Goal: Information Seeking & Learning: Learn about a topic

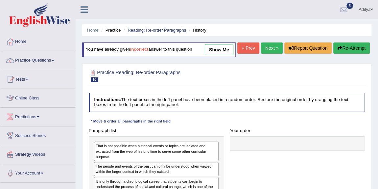
click at [159, 31] on link "Reading: Re-order Paragraphs" at bounding box center [156, 30] width 58 height 5
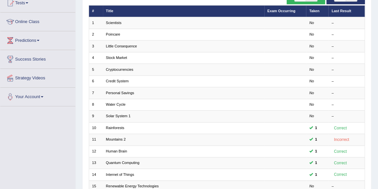
scroll to position [13, 0]
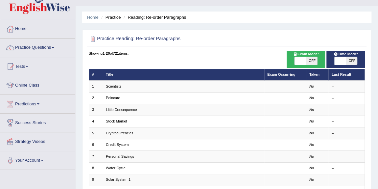
click at [313, 60] on span "OFF" at bounding box center [312, 61] width 12 height 8
checkbox input "true"
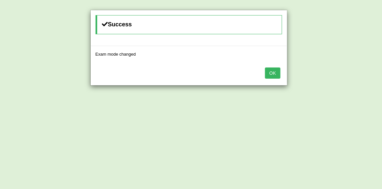
click at [276, 70] on button "OK" at bounding box center [272, 72] width 15 height 11
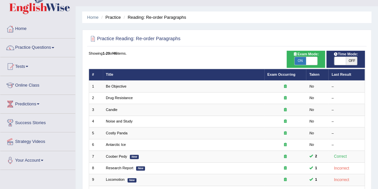
click at [348, 58] on span "OFF" at bounding box center [352, 61] width 12 height 8
checkbox input "true"
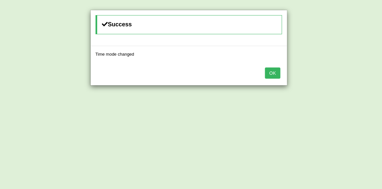
click at [274, 68] on button "OK" at bounding box center [272, 72] width 15 height 11
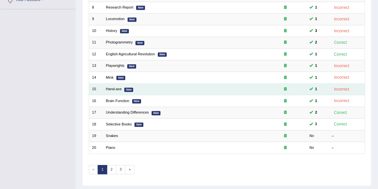
scroll to position [188, 0]
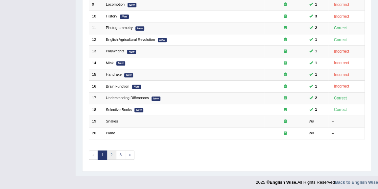
click at [109, 151] on link "2" at bounding box center [112, 154] width 10 height 9
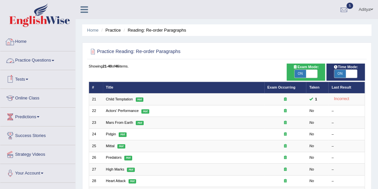
click at [44, 61] on link "Practice Questions" at bounding box center [37, 59] width 75 height 16
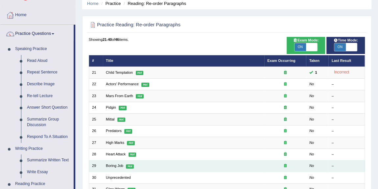
scroll to position [27, 0]
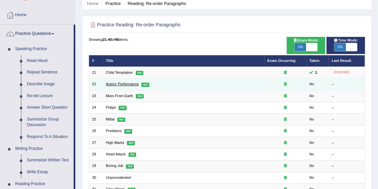
click at [123, 84] on link "Actors' Performance" at bounding box center [122, 84] width 33 height 4
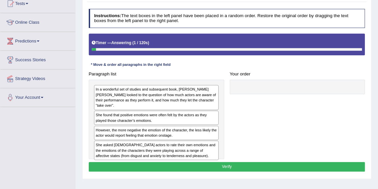
scroll to position [76, 0]
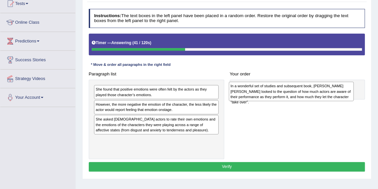
drag, startPoint x: 160, startPoint y: 95, endPoint x: 320, endPoint y: 92, distance: 160.0
click at [320, 92] on div "In a wonderful set of studies and subsequent book, [PERSON_NAME] [PERSON_NAME] …" at bounding box center [291, 90] width 125 height 19
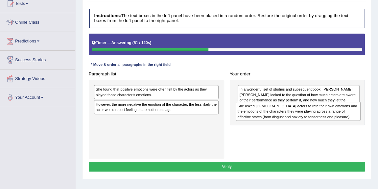
drag, startPoint x: 165, startPoint y: 126, endPoint x: 341, endPoint y: 121, distance: 175.9
click at [341, 121] on div "She asked Dutch actors to rate their own emotions and the emotions of the chara…" at bounding box center [298, 111] width 125 height 19
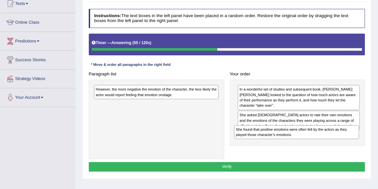
drag, startPoint x: 176, startPoint y: 89, endPoint x: 342, endPoint y: 138, distance: 173.7
click at [342, 138] on div "Paragraph list She found that positive emotions were often felt by the actors a…" at bounding box center [227, 114] width 282 height 90
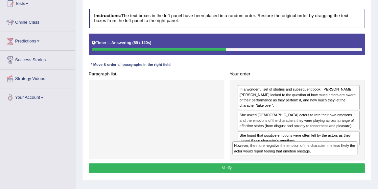
drag, startPoint x: 175, startPoint y: 91, endPoint x: 339, endPoint y: 159, distance: 178.1
click at [339, 159] on div "Instructions: The text boxes in the left panel have been placed in a random ord…" at bounding box center [226, 91] width 279 height 171
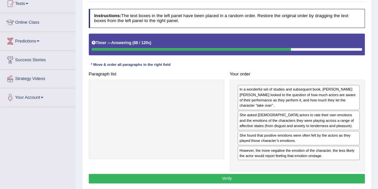
scroll to position [101, 0]
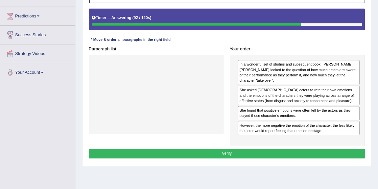
click at [239, 149] on button "Verify" at bounding box center [227, 154] width 276 height 10
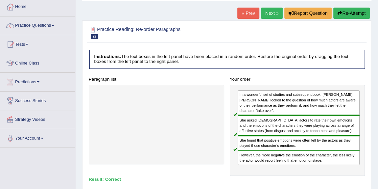
scroll to position [33, 0]
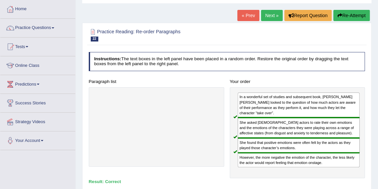
click at [271, 16] on link "Next »" at bounding box center [272, 15] width 22 height 11
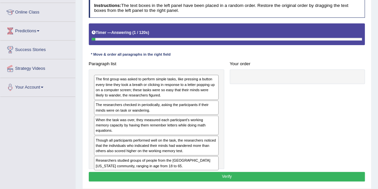
scroll to position [86, 0]
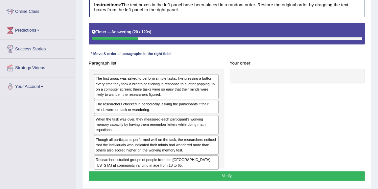
click at [100, 156] on div "Researchers studied groups of people from the [GEOGRAPHIC_DATA][US_STATE] commu…" at bounding box center [156, 162] width 125 height 14
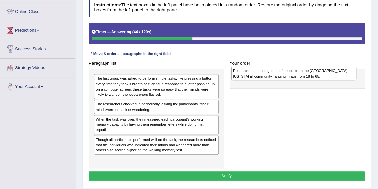
drag, startPoint x: 159, startPoint y: 154, endPoint x: 322, endPoint y: 74, distance: 181.8
click at [322, 74] on div "Researchers studied groups of people from the [GEOGRAPHIC_DATA][US_STATE] commu…" at bounding box center [293, 73] width 125 height 14
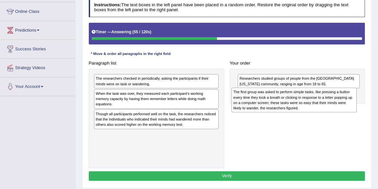
drag, startPoint x: 167, startPoint y: 87, endPoint x: 331, endPoint y: 106, distance: 165.1
click at [331, 106] on div "The first group was asked to perform simple tasks, like pressing a button every…" at bounding box center [293, 99] width 125 height 25
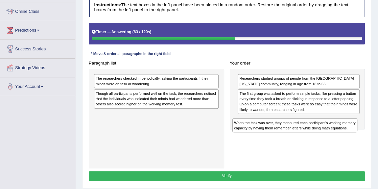
drag, startPoint x: 173, startPoint y: 95, endPoint x: 337, endPoint y: 134, distance: 168.9
click at [337, 134] on div "Paragraph list The researchers checked in periodically, asking the participants…" at bounding box center [227, 113] width 282 height 110
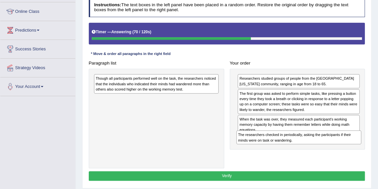
drag, startPoint x: 167, startPoint y: 80, endPoint x: 335, endPoint y: 149, distance: 182.3
click at [335, 149] on div "Paragraph list The researchers checked in periodically, asking the participants…" at bounding box center [227, 113] width 282 height 110
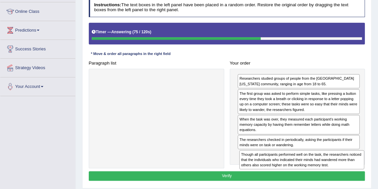
drag, startPoint x: 201, startPoint y: 83, endPoint x: 373, endPoint y: 175, distance: 194.6
click at [373, 175] on div "Home Practice Reading: Re-order Paragraphs Wandering Minds « Prev Next » Report…" at bounding box center [227, 78] width 302 height 329
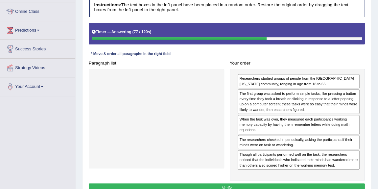
click at [303, 185] on button "Verify" at bounding box center [227, 188] width 276 height 10
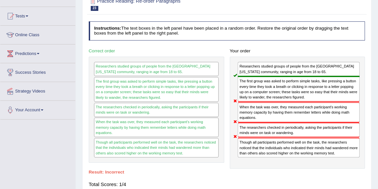
scroll to position [62, 0]
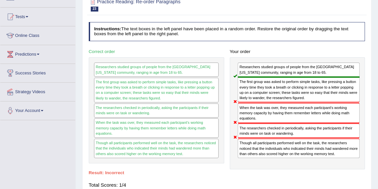
click at [260, 74] on div "Researchers studied groups of people from the [GEOGRAPHIC_DATA][US_STATE] commu…" at bounding box center [299, 69] width 122 height 14
click at [150, 127] on div "When the task was over, they measured each participant's working memory capacit…" at bounding box center [156, 127] width 125 height 19
click at [242, 112] on div "When the task was over, they measured each participant's working memory capacit…" at bounding box center [299, 113] width 122 height 20
click at [243, 130] on div "The researchers checked in periodically, asking the participants if their minds…" at bounding box center [299, 130] width 122 height 15
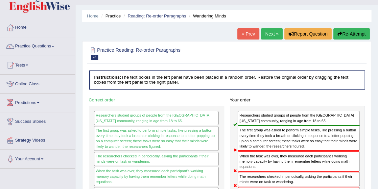
scroll to position [0, 0]
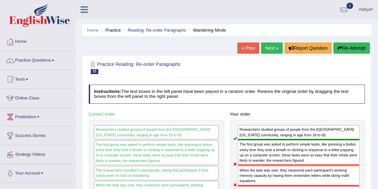
click at [270, 46] on link "Next »" at bounding box center [272, 47] width 22 height 11
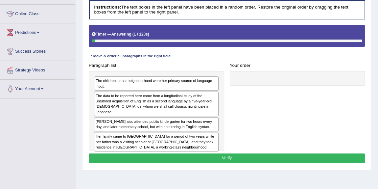
scroll to position [84, 0]
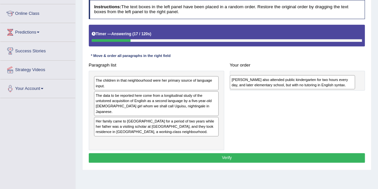
drag, startPoint x: 192, startPoint y: 116, endPoint x: 353, endPoint y: 82, distance: 164.5
click at [353, 82] on div "Uguisu also attended public kindergarten for two hours every day, and later ele…" at bounding box center [292, 82] width 125 height 14
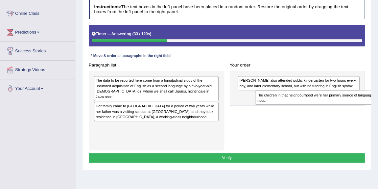
drag, startPoint x: 191, startPoint y: 82, endPoint x: 382, endPoint y: 102, distance: 192.6
click at [378, 102] on html "Toggle navigation Home Practice Questions Speaking Practice Read Aloud Repeat S…" at bounding box center [189, 10] width 378 height 189
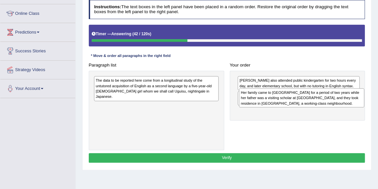
drag, startPoint x: 173, startPoint y: 107, endPoint x: 345, endPoint y: 103, distance: 171.9
click at [345, 103] on div "Her family came to the United States for a period of two years while her father…" at bounding box center [301, 97] width 125 height 19
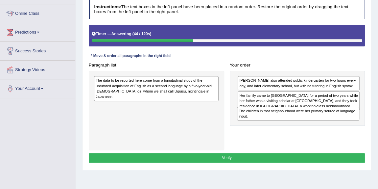
drag, startPoint x: 260, startPoint y: 97, endPoint x: 261, endPoint y: 121, distance: 24.4
click at [261, 121] on div "Uguisu also attended public kindergarten for two hours every day, and later ele…" at bounding box center [297, 98] width 135 height 55
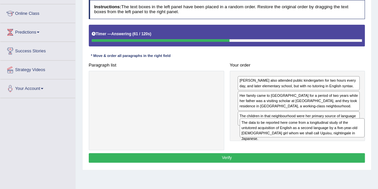
drag, startPoint x: 163, startPoint y: 82, endPoint x: 346, endPoint y: 134, distance: 189.7
click at [346, 134] on div "The data to be reported here come from a longitudinal study of the untutored ac…" at bounding box center [302, 127] width 125 height 19
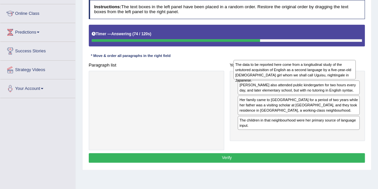
drag, startPoint x: 304, startPoint y: 139, endPoint x: 301, endPoint y: 74, distance: 65.1
click at [301, 74] on div "The data to be reported here come from a longitudinal study of the untutored ac…" at bounding box center [294, 69] width 122 height 19
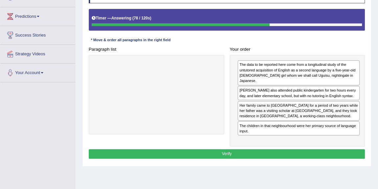
scroll to position [101, 0]
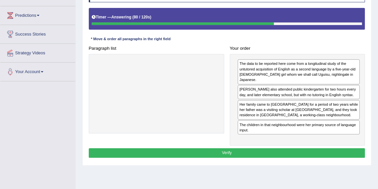
click at [262, 148] on button "Verify" at bounding box center [227, 153] width 276 height 10
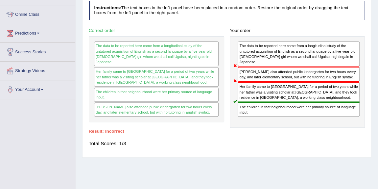
scroll to position [83, 0]
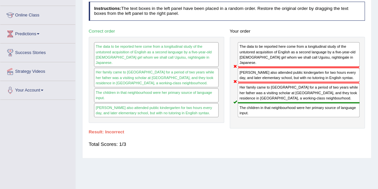
click at [157, 37] on div "The data to be reported here come from a longitudinal study of the untutored ac…" at bounding box center [156, 80] width 135 height 86
